Goal: Transaction & Acquisition: Purchase product/service

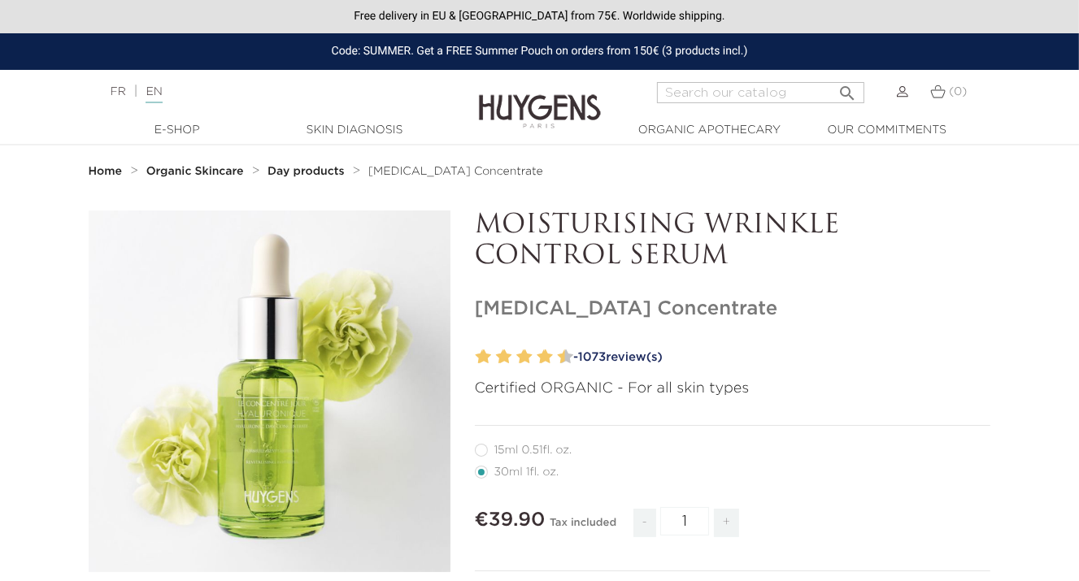
drag, startPoint x: 512, startPoint y: 228, endPoint x: 520, endPoint y: 172, distance: 55.9
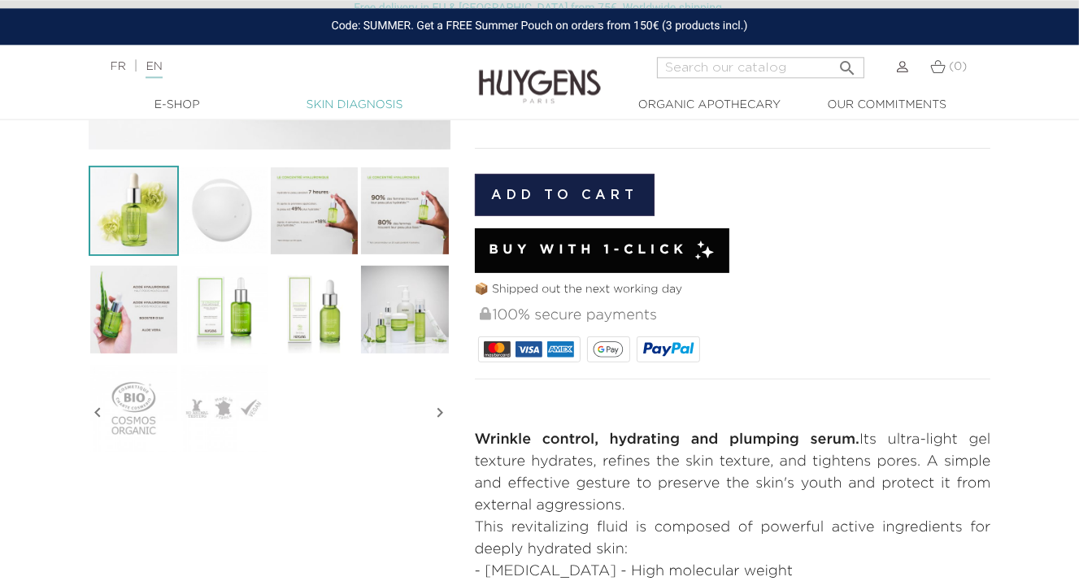
drag, startPoint x: 405, startPoint y: 88, endPoint x: 355, endPoint y: 104, distance: 52.2
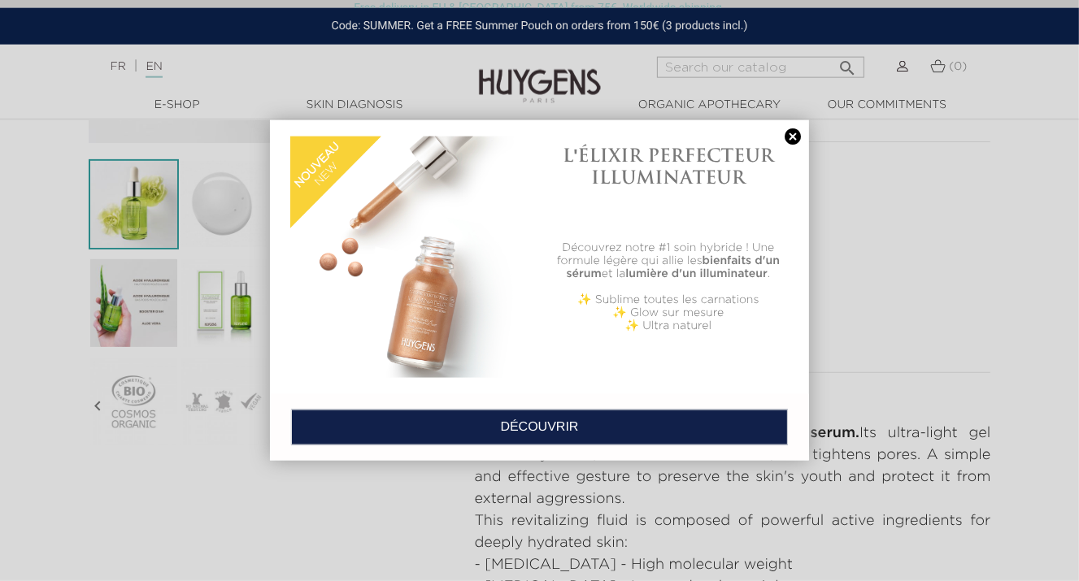
click at [168, 69] on div at bounding box center [539, 290] width 1079 height 581
click at [124, 68] on div at bounding box center [539, 290] width 1079 height 581
click at [56, 149] on div at bounding box center [539, 290] width 1079 height 581
click at [792, 136] on link at bounding box center [792, 136] width 23 height 17
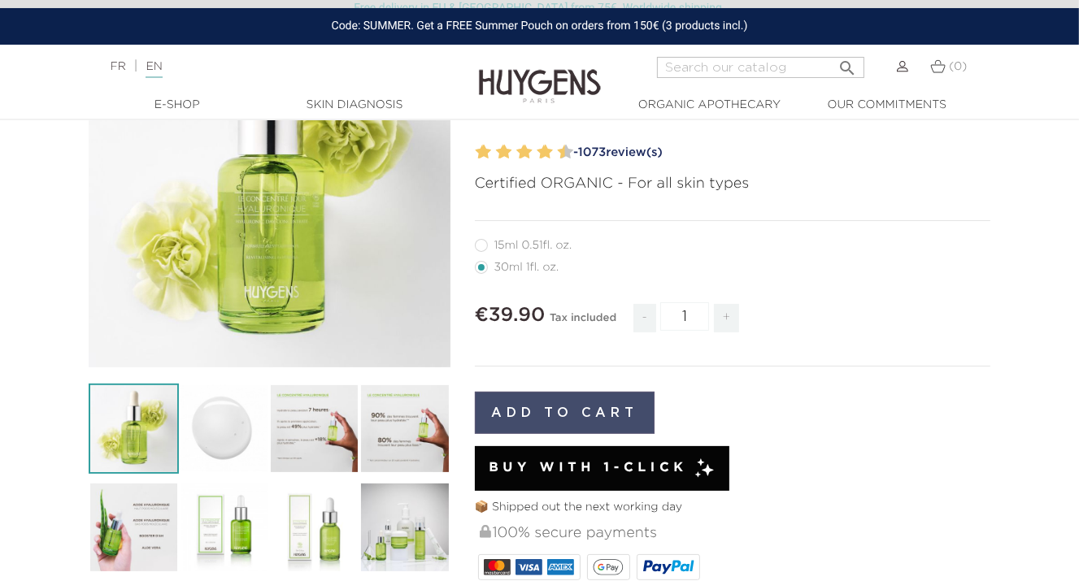
drag, startPoint x: 541, startPoint y: 425, endPoint x: 545, endPoint y: 401, distance: 24.7
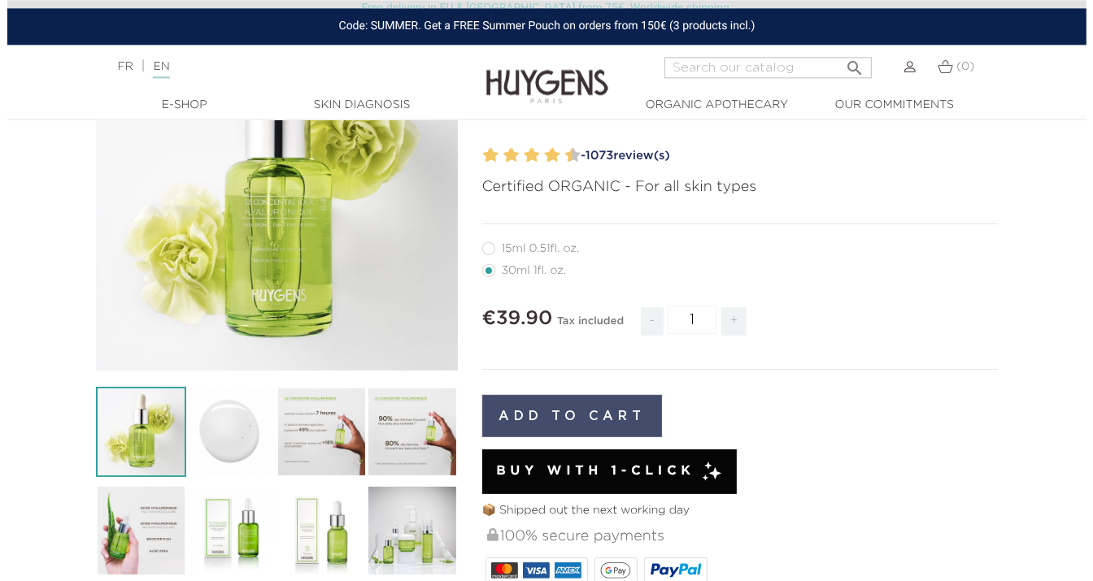
scroll to position [208, 0]
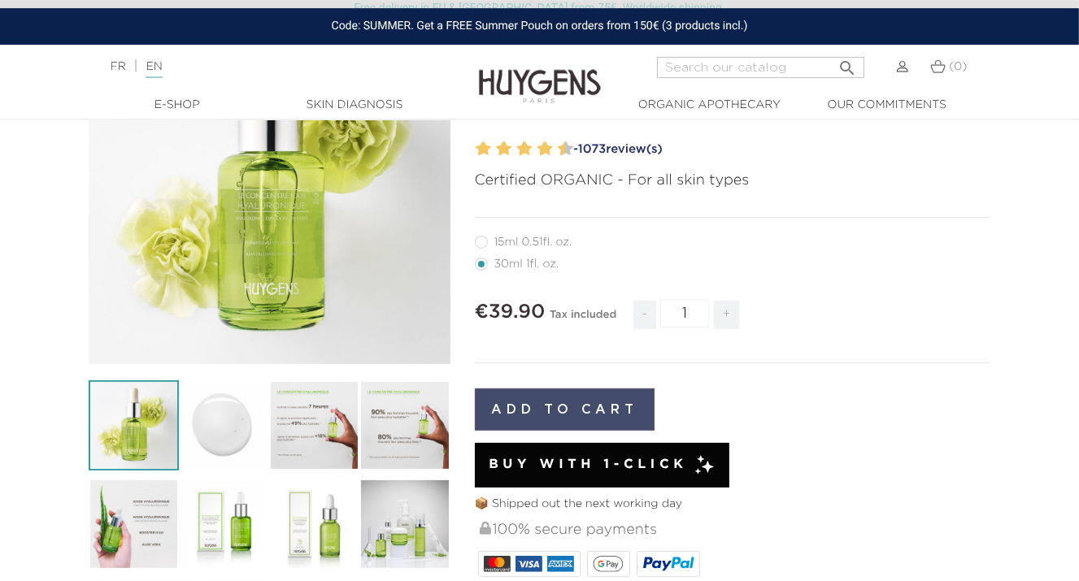
click at [541, 407] on button "Add to cart" at bounding box center [565, 410] width 180 height 42
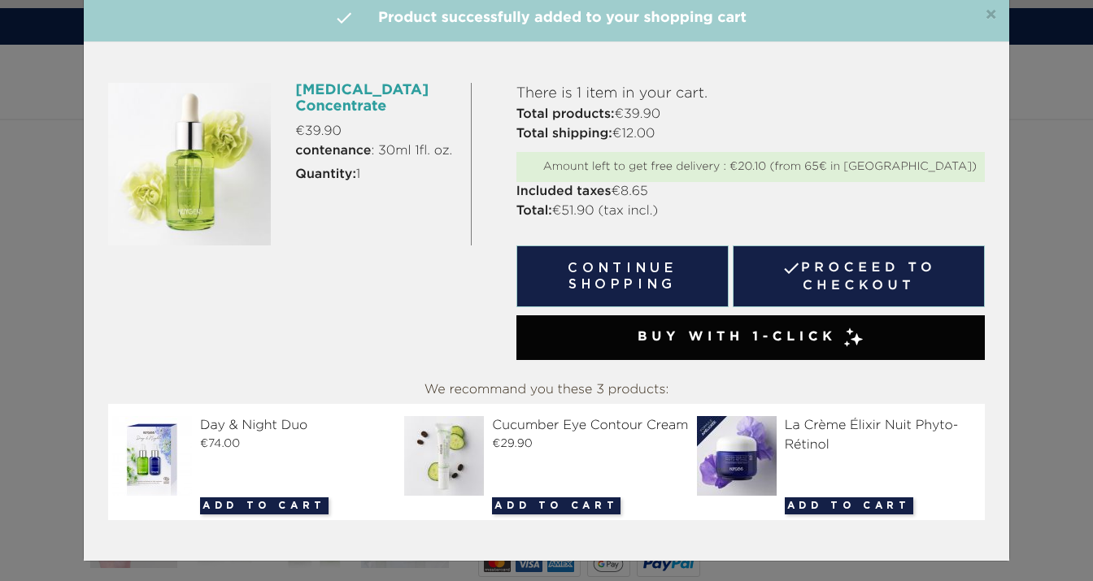
scroll to position [34, 0]
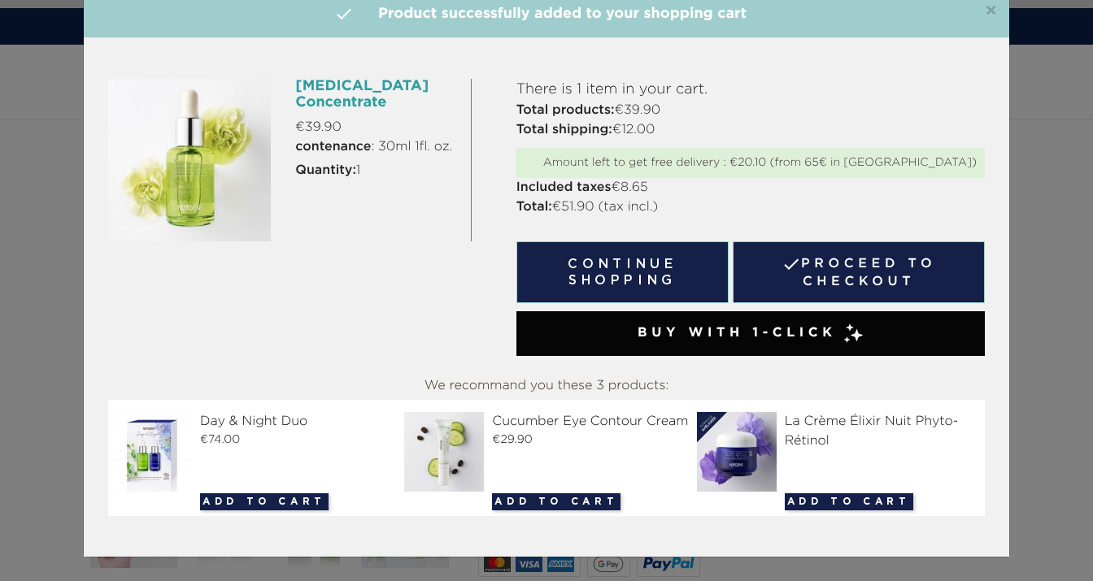
drag, startPoint x: 295, startPoint y: 351, endPoint x: 302, endPoint y: 422, distance: 71.0
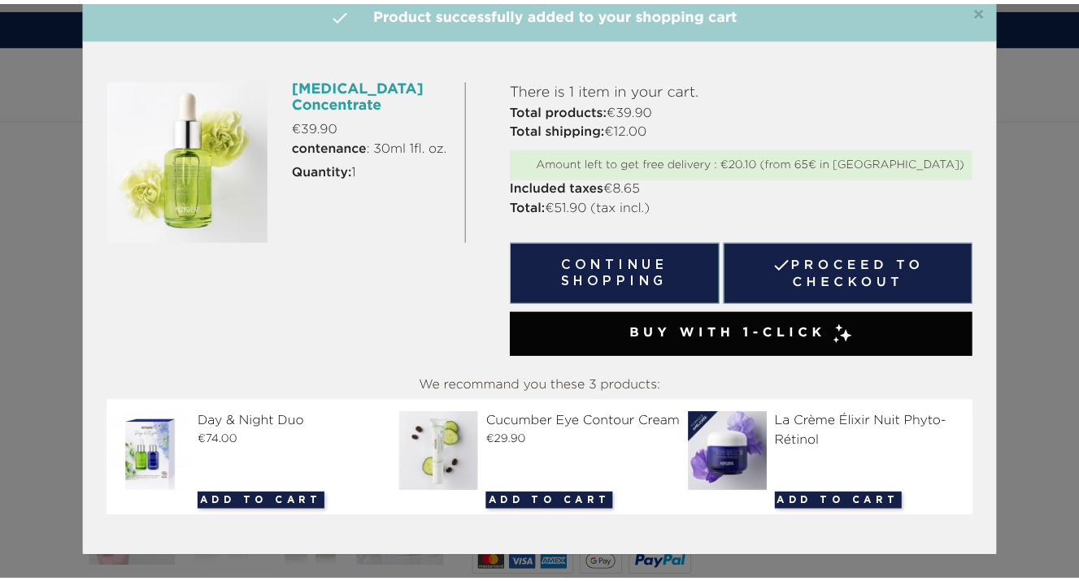
scroll to position [0, 0]
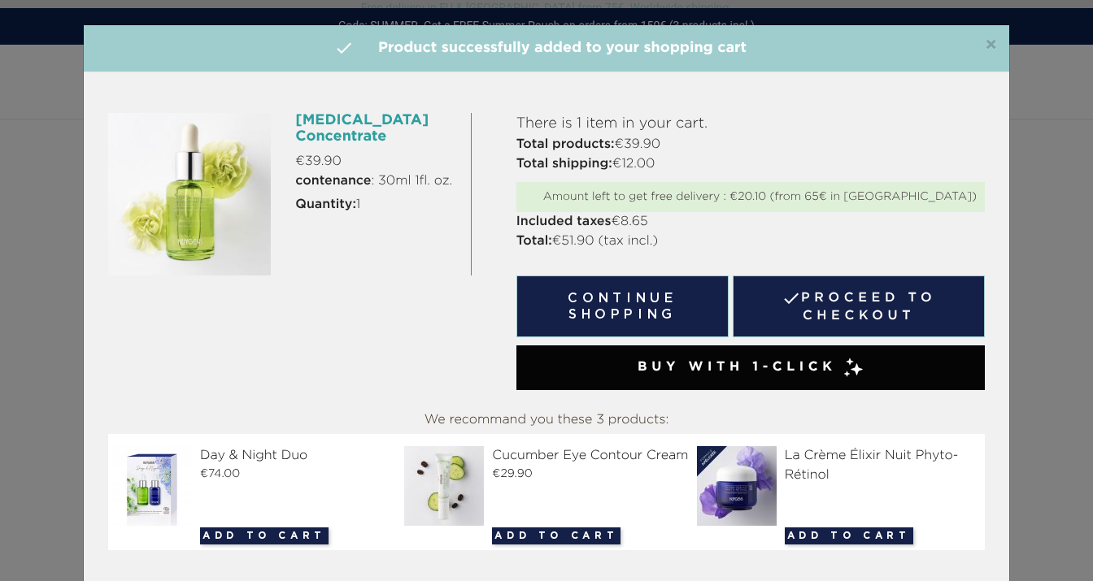
drag, startPoint x: 304, startPoint y: 419, endPoint x: 497, endPoint y: 127, distance: 349.8
click at [974, 45] on h4 " Product successfully added to your shopping cart" at bounding box center [546, 48] width 901 height 22
click at [985, 44] on span "×" at bounding box center [991, 46] width 12 height 20
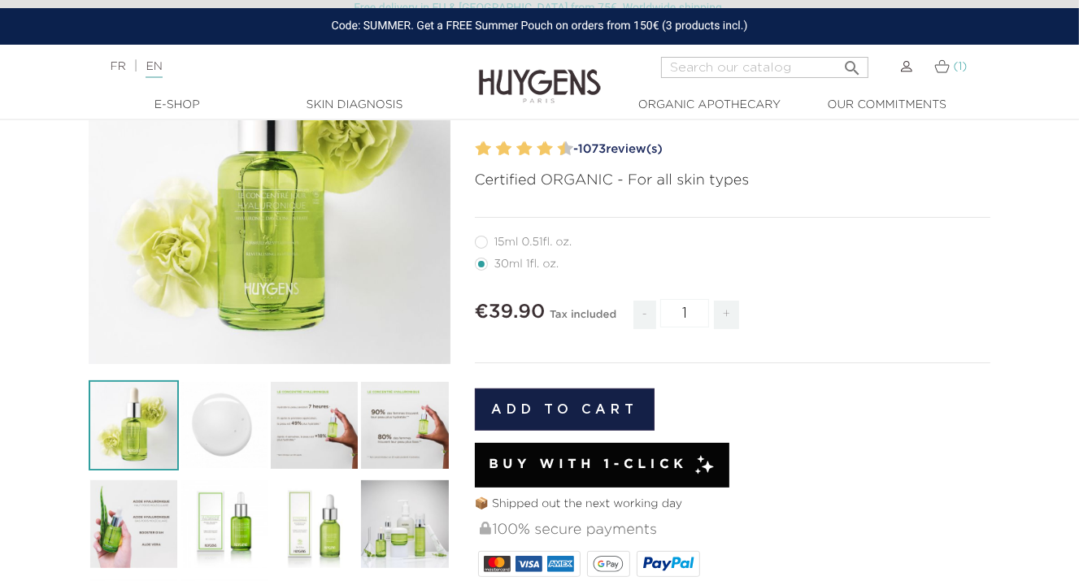
click at [942, 70] on img at bounding box center [941, 66] width 15 height 14
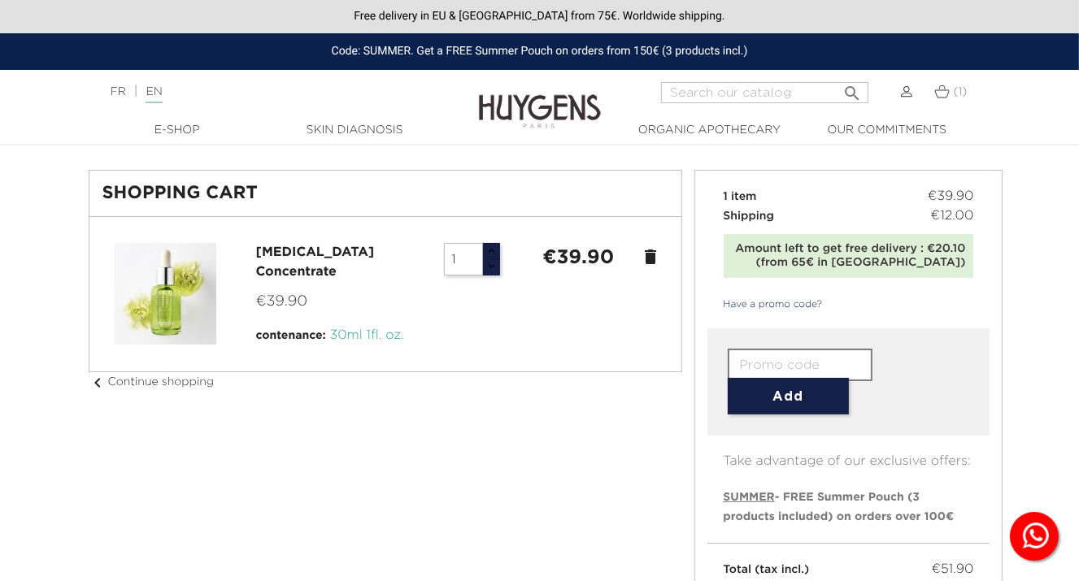
click at [646, 254] on icon "delete" at bounding box center [651, 257] width 20 height 20
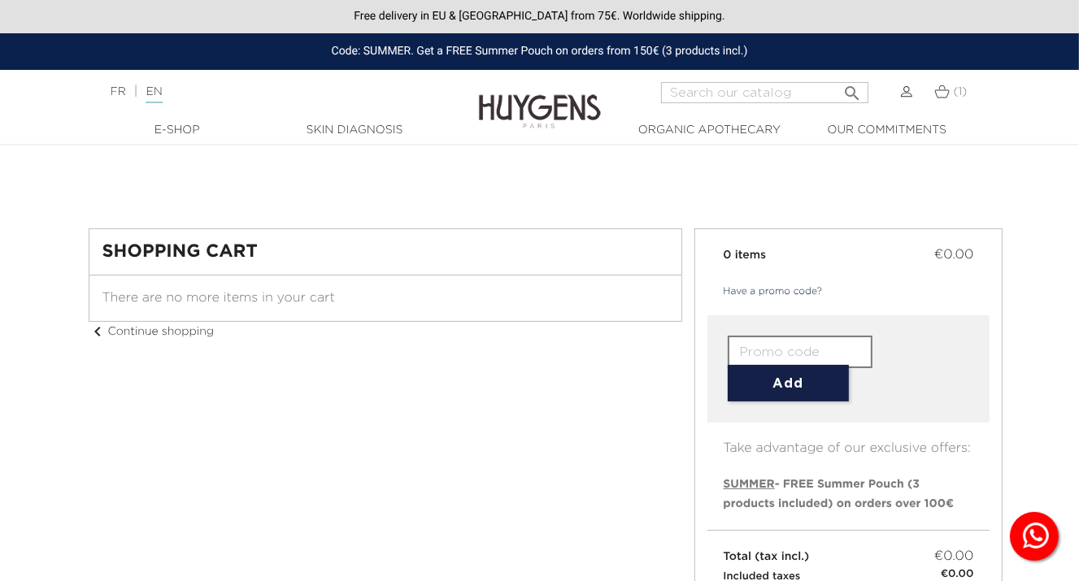
click at [577, 3] on div "Free delivery in EU & [GEOGRAPHIC_DATA] from 75€. Worldwide shipping." at bounding box center [539, 16] width 1079 height 33
